Goal: Information Seeking & Learning: Learn about a topic

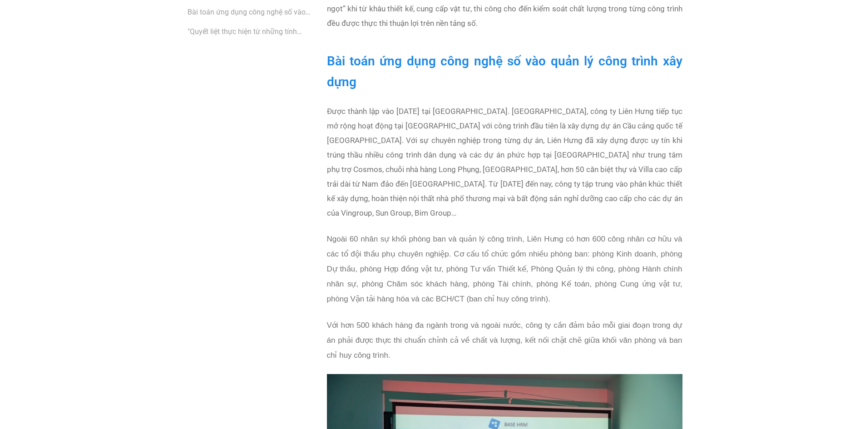
scroll to position [636, 0]
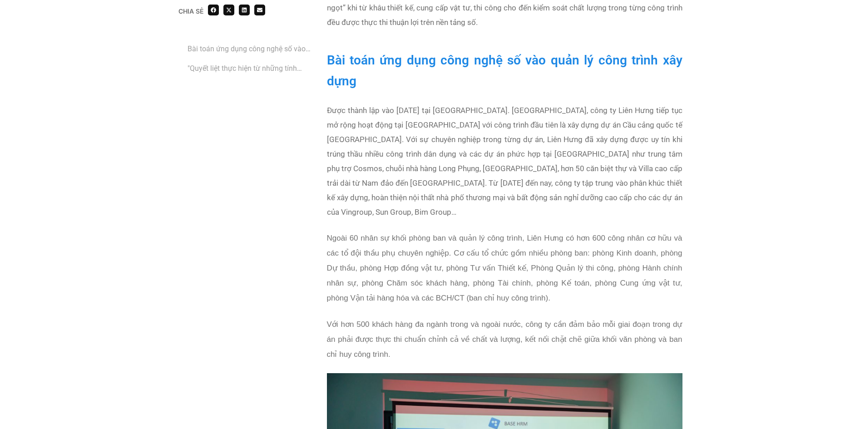
click at [372, 79] on h2 "Bài toán ứng dụng công nghệ số vào quản lý công trình xây dựng" at bounding box center [505, 71] width 356 height 42
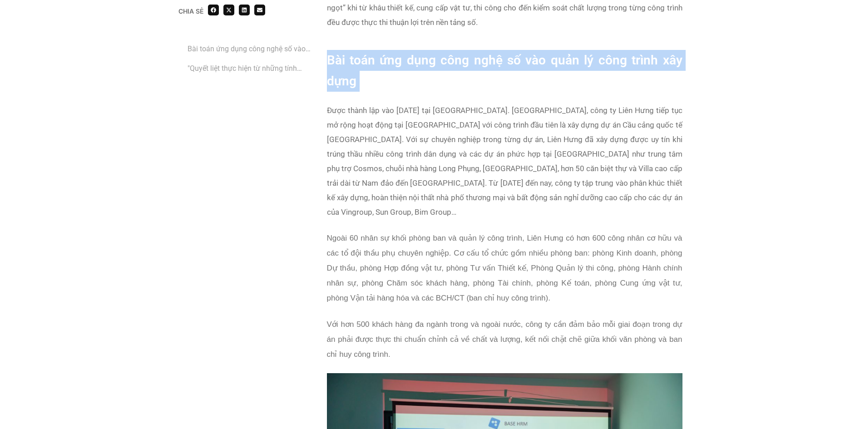
click at [372, 79] on h2 "Bài toán ứng dụng công nghệ số vào quản lý công trình xây dựng" at bounding box center [505, 71] width 356 height 42
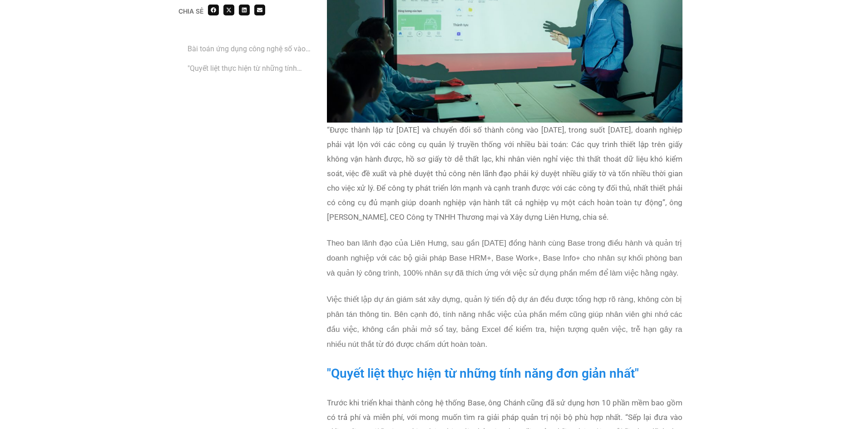
scroll to position [1136, 0]
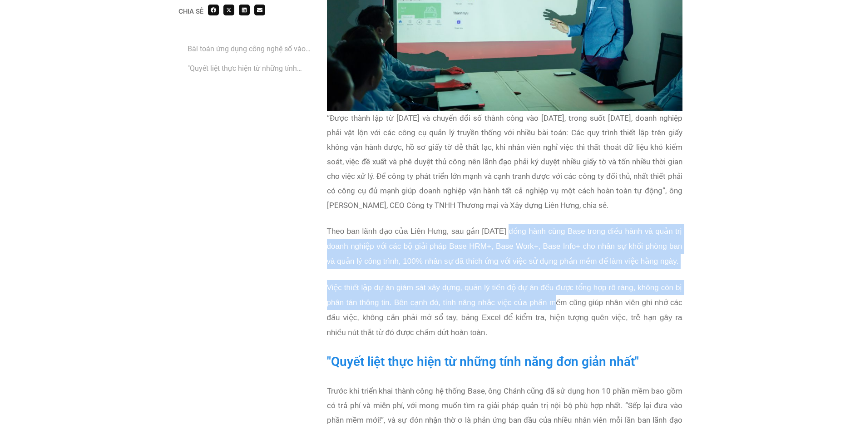
drag, startPoint x: 511, startPoint y: 214, endPoint x: 555, endPoint y: 286, distance: 84.0
click at [555, 286] on div "“Được thành lập từ [DATE] và chuyển đổi số thành công vào [DATE], trong suốt [D…" at bounding box center [505, 231] width 356 height 241
click at [555, 286] on span "Việc thiết lập dự án giám sát xây dựng, quản lý tiến độ dự án đều được tổng hợp…" at bounding box center [505, 310] width 356 height 54
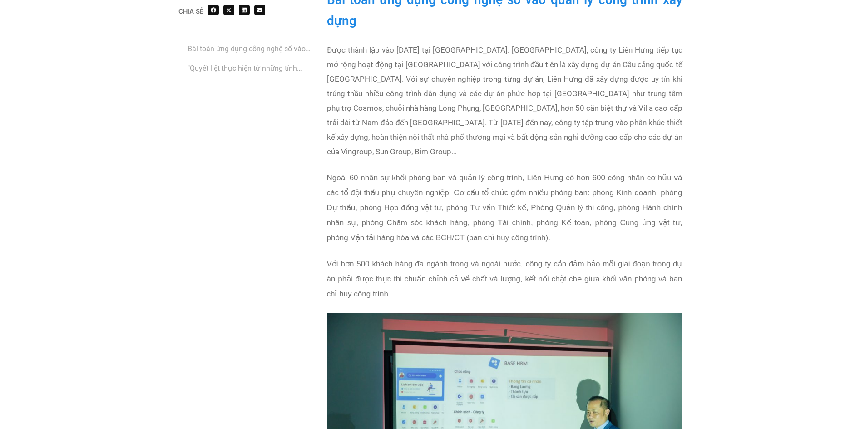
scroll to position [681, 0]
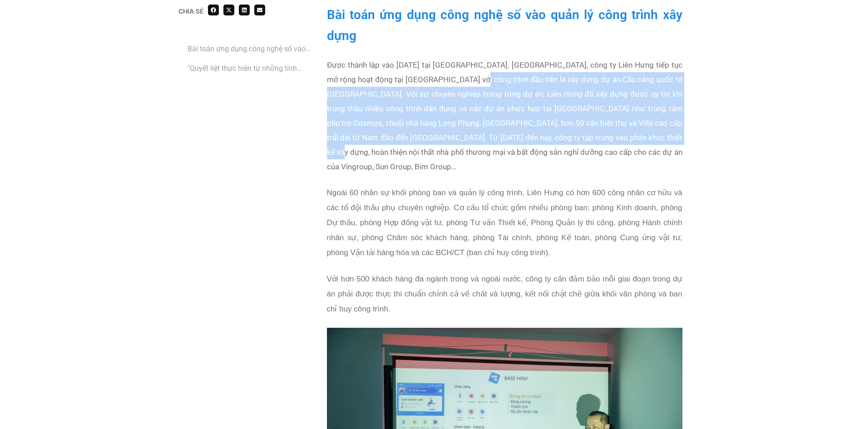
drag, startPoint x: 509, startPoint y: 96, endPoint x: 653, endPoint y: 132, distance: 148.4
click at [653, 132] on p "Được thành lập vào [DATE] tại [GEOGRAPHIC_DATA]. [GEOGRAPHIC_DATA], công ty Liê…" at bounding box center [505, 116] width 356 height 116
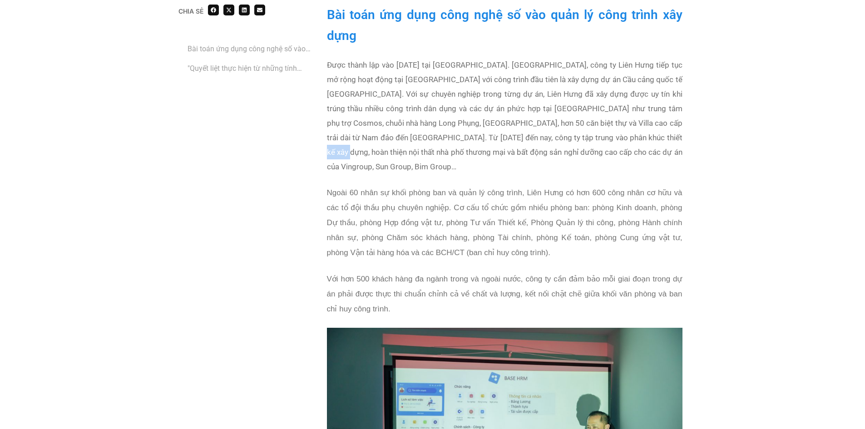
click at [653, 132] on p "Được thành lập vào [DATE] tại [GEOGRAPHIC_DATA]. [GEOGRAPHIC_DATA], công ty Liê…" at bounding box center [505, 116] width 356 height 116
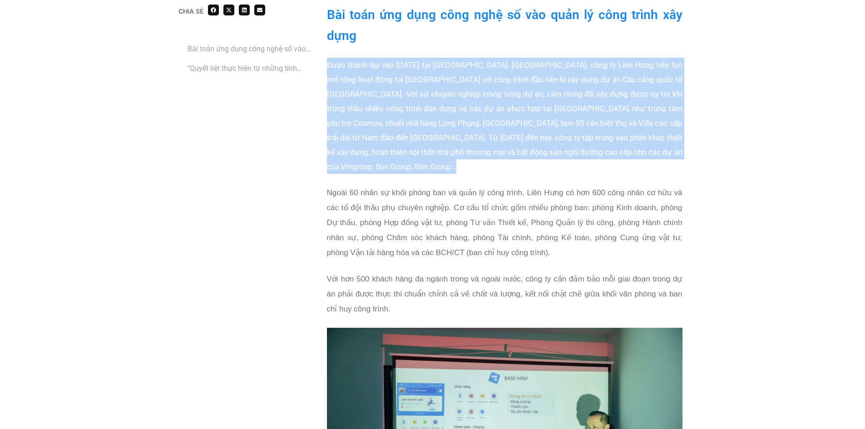
click at [653, 132] on p "Được thành lập vào [DATE] tại [GEOGRAPHIC_DATA]. [GEOGRAPHIC_DATA], công ty Liê…" at bounding box center [505, 116] width 356 height 116
click at [678, 149] on p "Được thành lập vào [DATE] tại [GEOGRAPHIC_DATA]. [GEOGRAPHIC_DATA], công ty Liê…" at bounding box center [505, 116] width 356 height 116
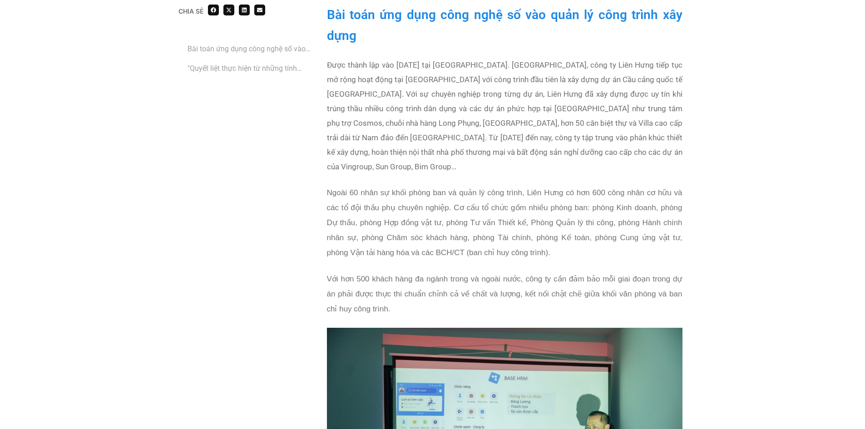
click at [650, 272] on p "Với hơn 500 khách hàng đa ngành trong và ngoài nước, công ty cần đảm bảo mỗi gi…" at bounding box center [505, 294] width 356 height 45
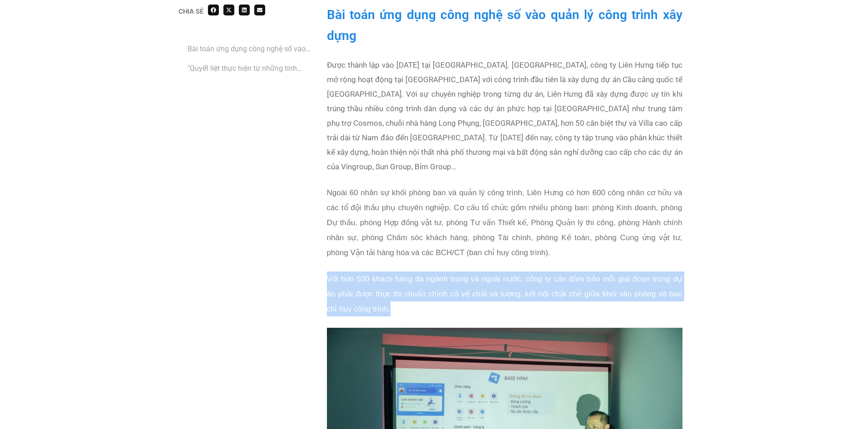
click at [650, 272] on p "Với hơn 500 khách hàng đa ngành trong và ngoài nước, công ty cần đảm bảo mỗi gi…" at bounding box center [505, 294] width 356 height 45
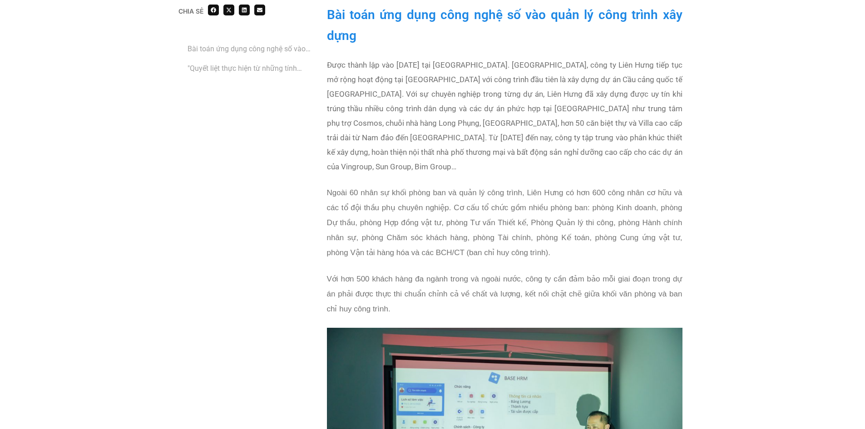
scroll to position [636, 0]
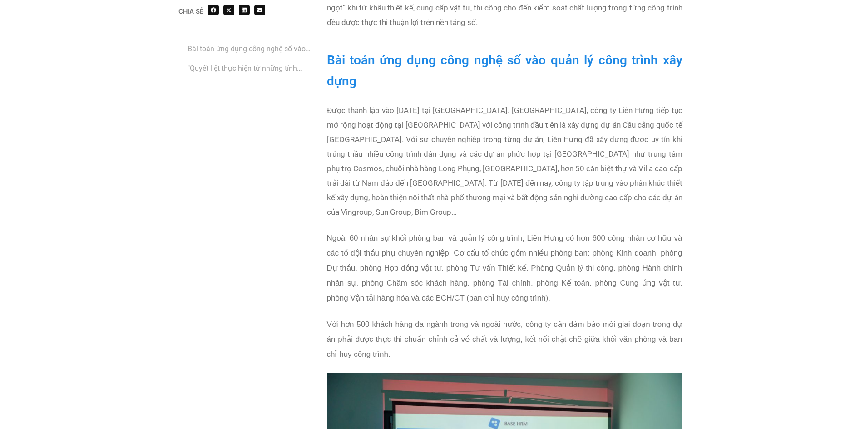
click at [400, 80] on h2 "Bài toán ứng dụng công nghệ số vào quản lý công trình xây dựng" at bounding box center [505, 71] width 356 height 42
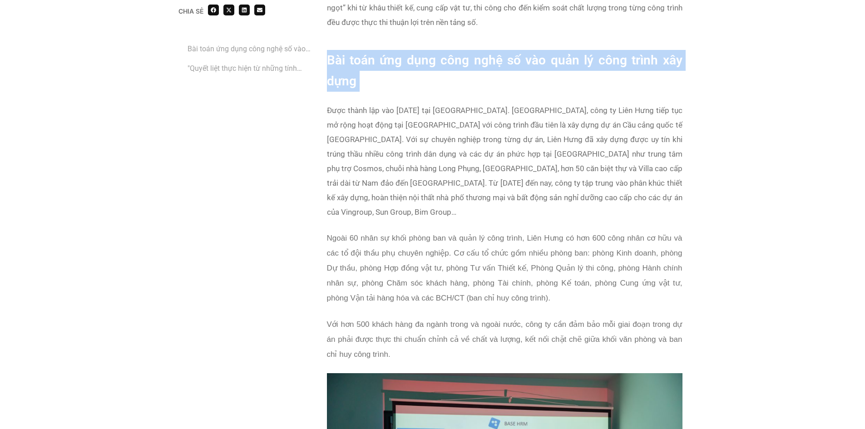
click at [400, 80] on h2 "Bài toán ứng dụng công nghệ số vào quản lý công trình xây dựng" at bounding box center [505, 71] width 356 height 42
copy div "Bài toán ứng dụng công nghệ số vào quản lý công trình xây dựng"
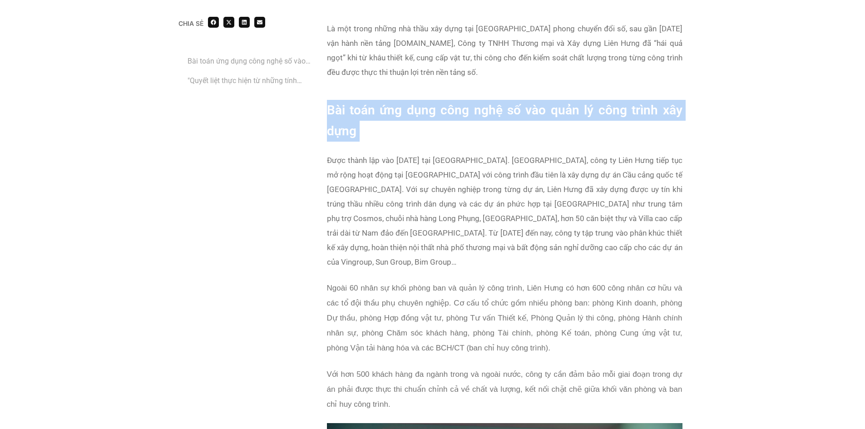
scroll to position [591, 0]
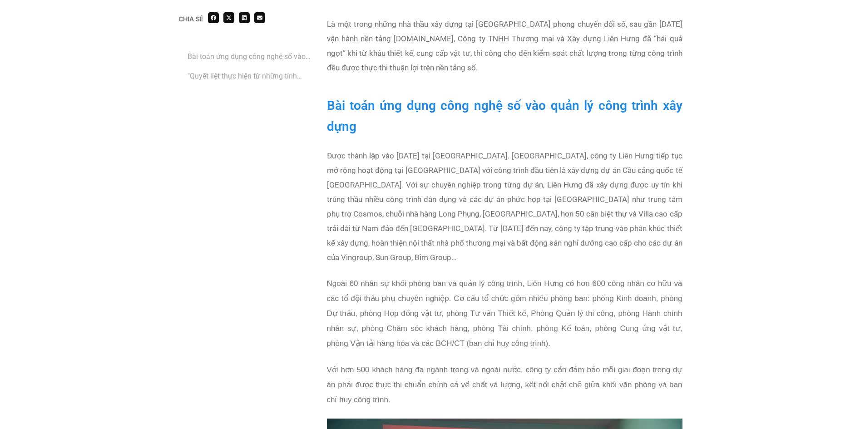
click at [524, 189] on p "Được thành lập vào [DATE] tại [GEOGRAPHIC_DATA]. [GEOGRAPHIC_DATA], công ty Liê…" at bounding box center [505, 207] width 356 height 116
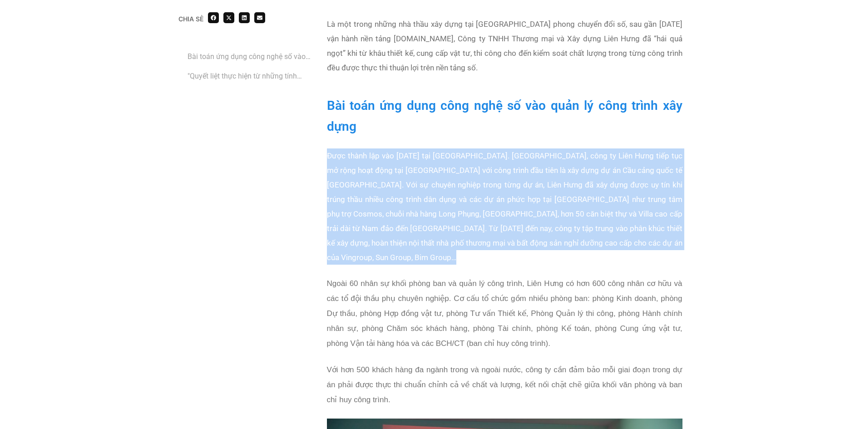
click at [524, 189] on p "Được thành lập vào [DATE] tại [GEOGRAPHIC_DATA]. [GEOGRAPHIC_DATA], công ty Liê…" at bounding box center [505, 207] width 356 height 116
click at [531, 222] on p "Được thành lập vào [DATE] tại [GEOGRAPHIC_DATA]. [GEOGRAPHIC_DATA], công ty Liê…" at bounding box center [505, 207] width 356 height 116
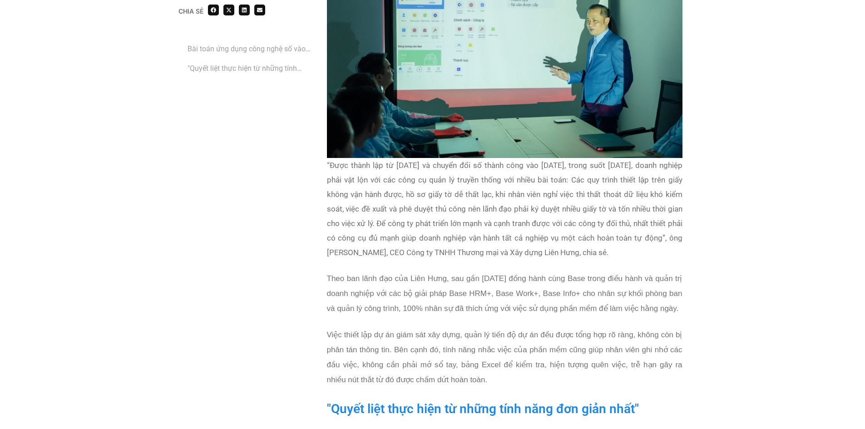
scroll to position [1090, 0]
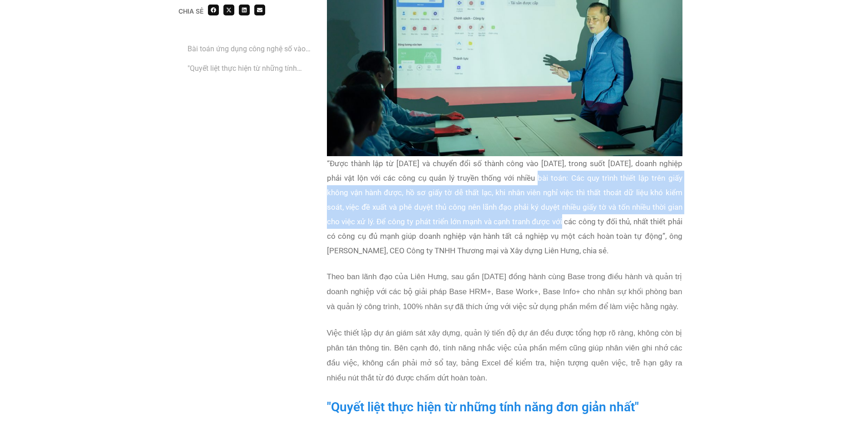
drag, startPoint x: 550, startPoint y: 164, endPoint x: 570, endPoint y: 208, distance: 48.0
click at [570, 208] on p "“Được thành lập từ [DATE] và chuyển đổi số thành công vào [DATE], trong suốt [D…" at bounding box center [505, 207] width 356 height 102
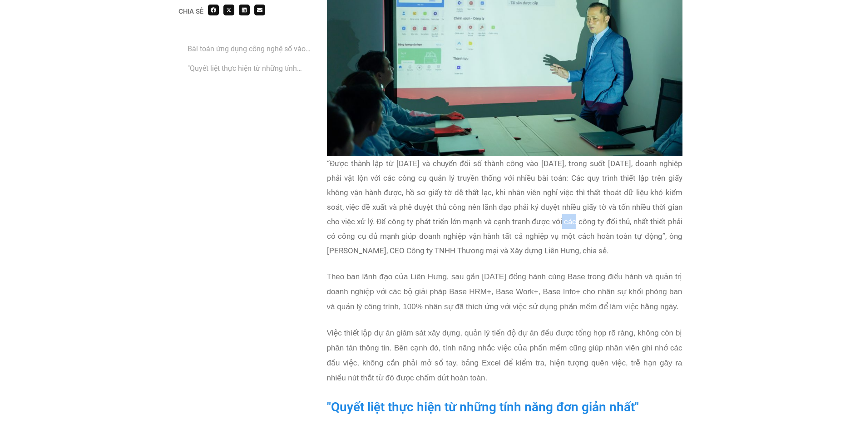
click at [570, 208] on p "“Được thành lập từ [DATE] và chuyển đổi số thành công vào [DATE], trong suốt [D…" at bounding box center [505, 207] width 356 height 102
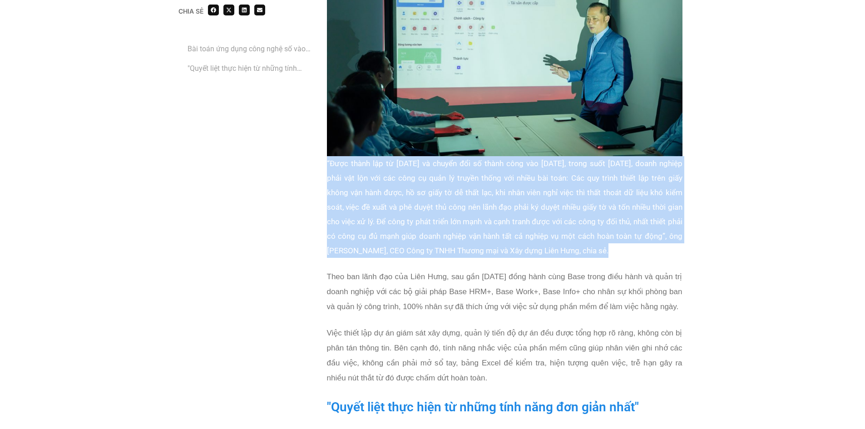
click at [570, 208] on p "“Được thành lập từ [DATE] và chuyển đổi số thành công vào [DATE], trong suốt [D…" at bounding box center [505, 207] width 356 height 102
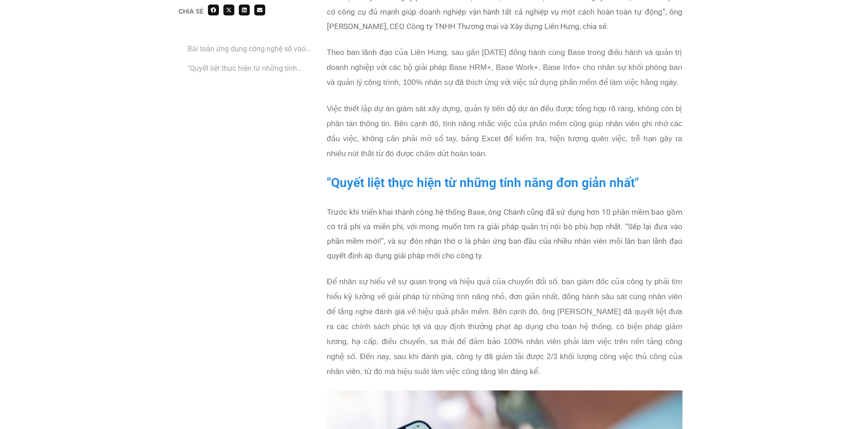
scroll to position [1318, 0]
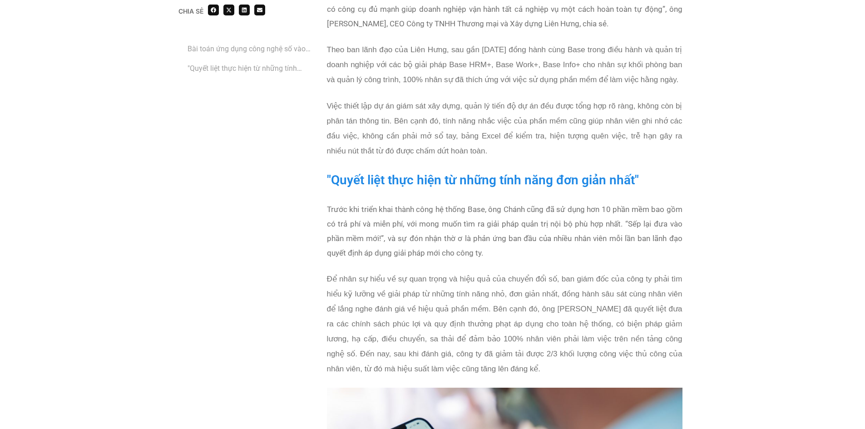
click at [604, 219] on p "Trước khi triển khai thành công hệ thống Base, ông Chánh cũng đã sử dụng hơn 10…" at bounding box center [505, 231] width 356 height 58
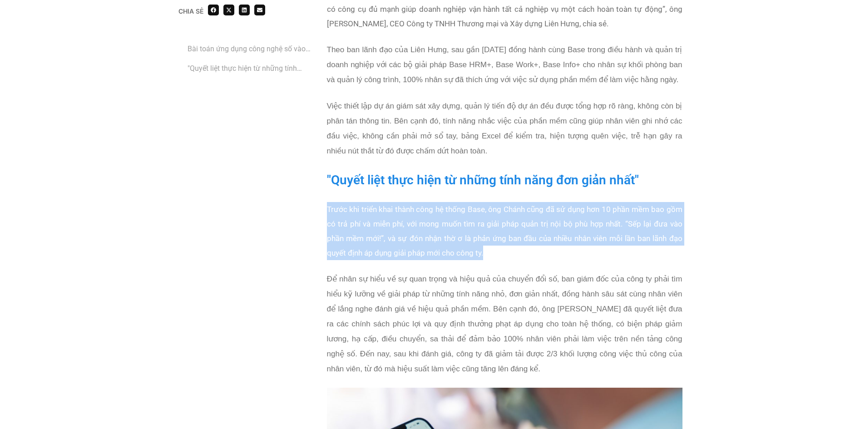
click at [604, 219] on p "Trước khi triển khai thành công hệ thống Base, ông Chánh cũng đã sử dụng hơn 10…" at bounding box center [505, 231] width 356 height 58
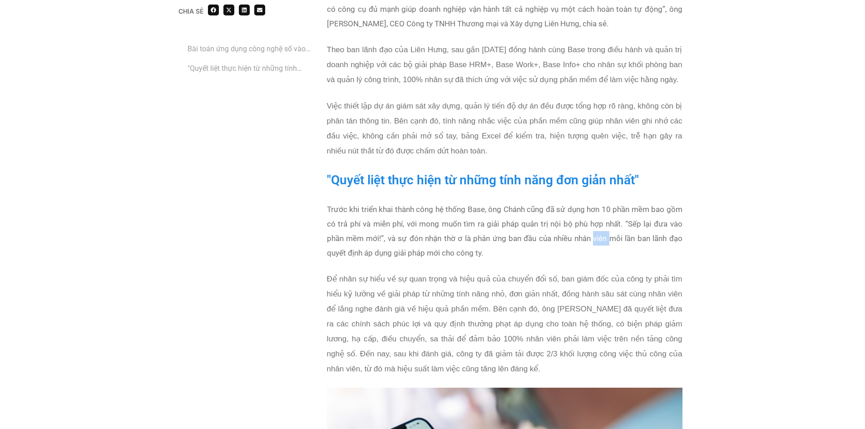
click at [604, 219] on p "Trước khi triển khai thành công hệ thống Base, ông Chánh cũng đã sử dụng hơn 10…" at bounding box center [505, 231] width 356 height 58
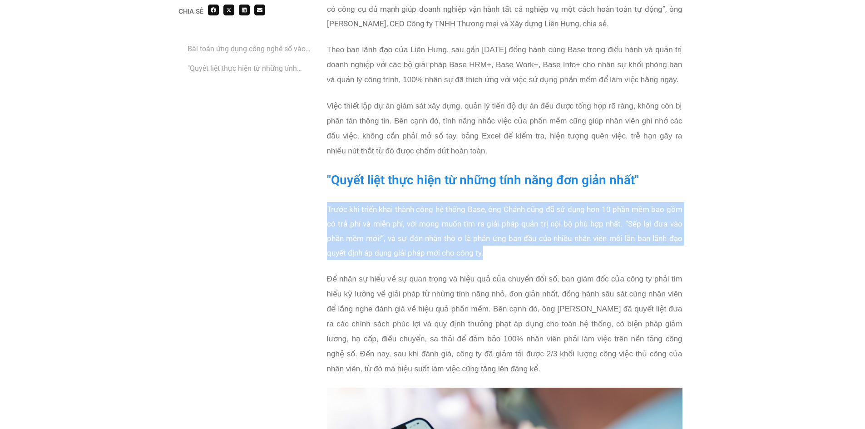
click at [604, 219] on p "Trước khi triển khai thành công hệ thống Base, ông Chánh cũng đã sử dụng hơn 10…" at bounding box center [505, 231] width 356 height 58
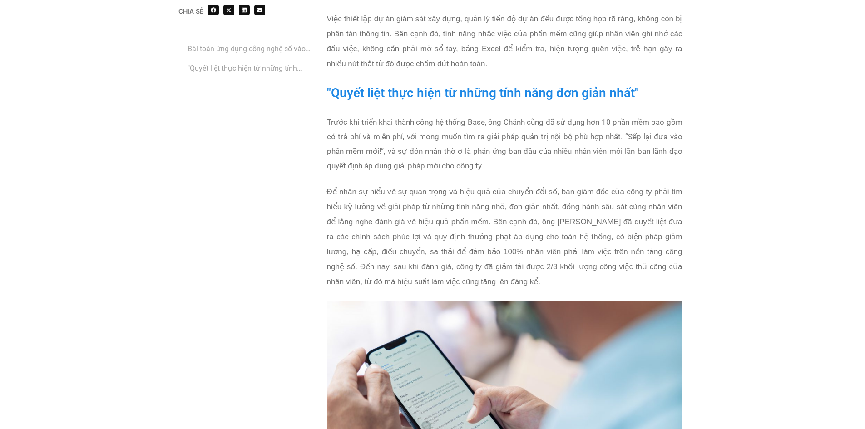
scroll to position [1408, 0]
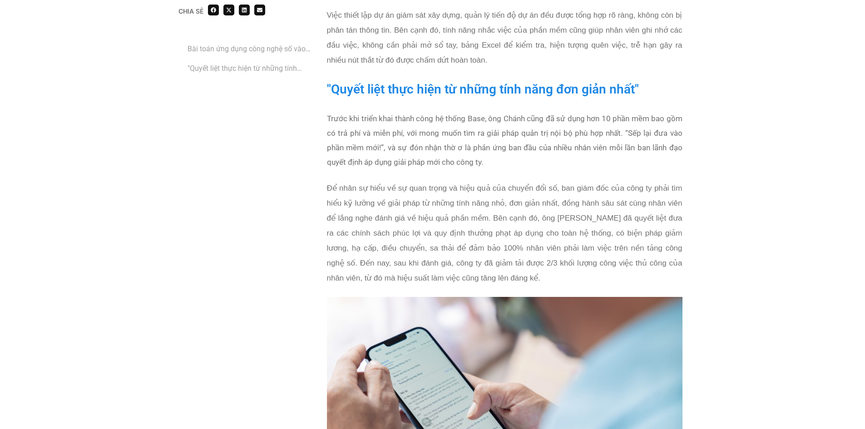
click at [604, 219] on span "Để nhân sự hiểu về sự quan trọng và hiệu quả của chuyển đổi số, ban giám đốc củ…" at bounding box center [505, 233] width 356 height 99
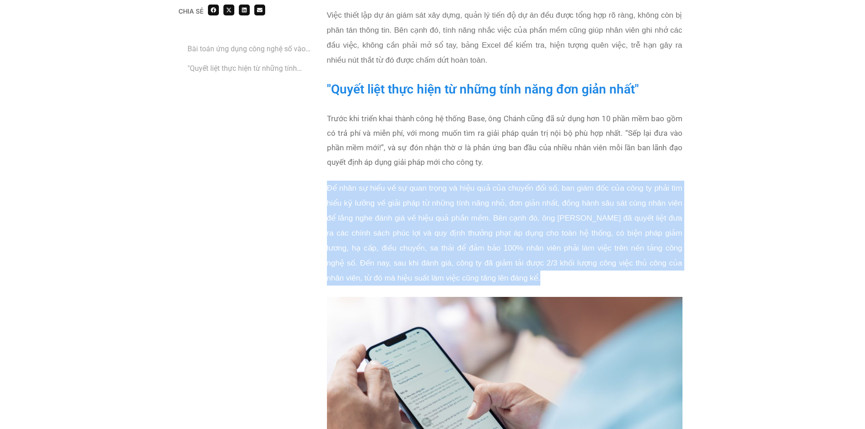
click at [604, 219] on span "Để nhân sự hiểu về sự quan trọng và hiệu quả của chuyển đổi số, ban giám đốc củ…" at bounding box center [505, 233] width 356 height 99
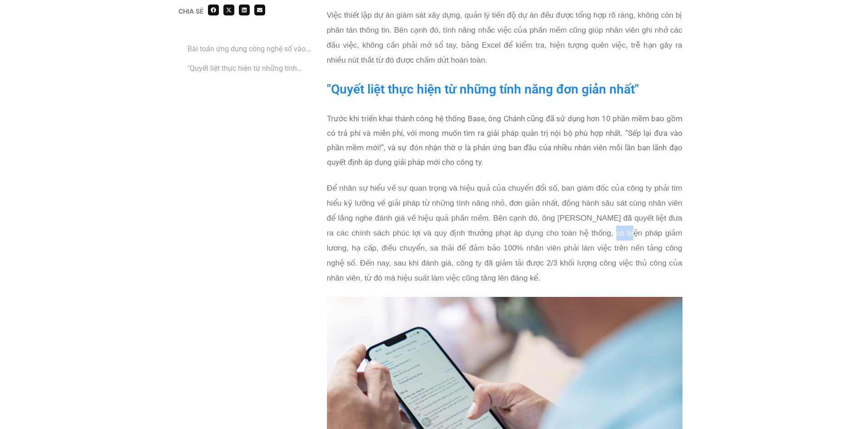
click at [604, 219] on span "Để nhân sự hiểu về sự quan trọng và hiệu quả của chuyển đổi số, ban giám đốc củ…" at bounding box center [505, 233] width 356 height 99
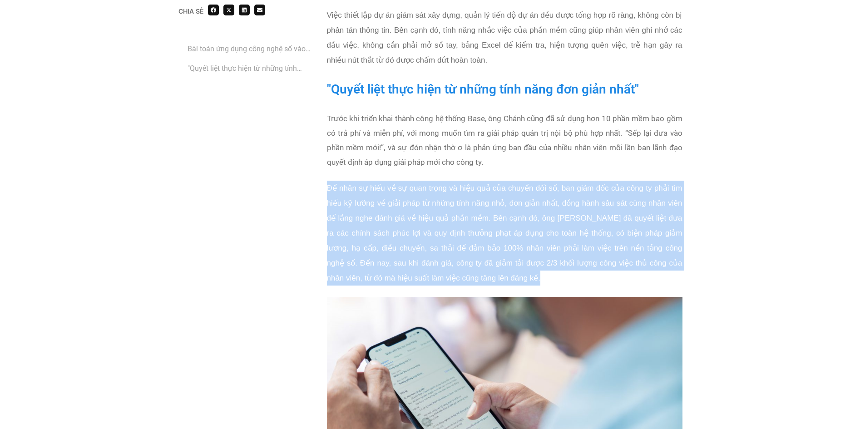
click at [604, 219] on span "Để nhân sự hiểu về sự quan trọng và hiệu quả của chuyển đổi số, ban giám đốc củ…" at bounding box center [505, 233] width 356 height 99
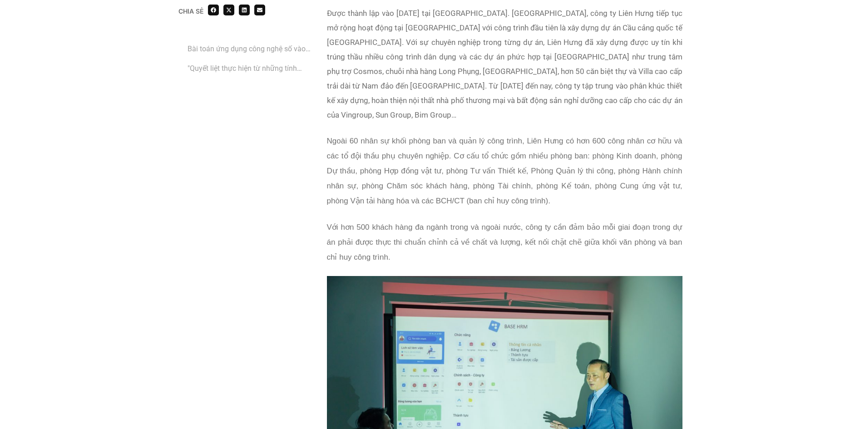
scroll to position [863, 0]
